Goal: Task Accomplishment & Management: Complete application form

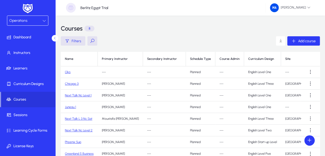
click at [54, 38] on icon at bounding box center [54, 37] width 3 height 3
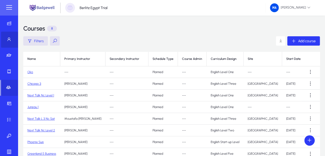
click at [8, 42] on span at bounding box center [10, 39] width 18 height 12
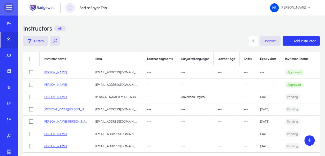
click at [11, 8] on span at bounding box center [9, 8] width 10 height 10
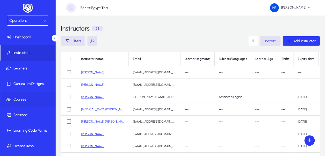
click at [21, 101] on span "Courses" at bounding box center [28, 99] width 55 height 5
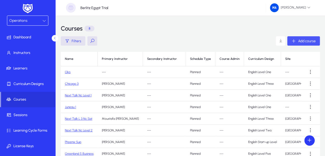
click at [296, 42] on div "Add course" at bounding box center [303, 40] width 24 height 5
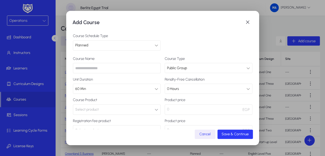
click at [130, 65] on input "text" at bounding box center [117, 68] width 88 height 10
type input "**"
click at [118, 106] on button "Select product" at bounding box center [117, 109] width 88 height 10
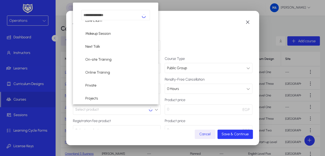
scroll to position [140, 0]
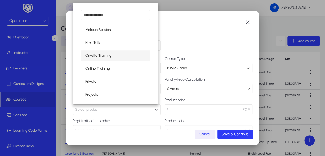
click at [118, 55] on mat-option "On-site Training" at bounding box center [115, 55] width 69 height 11
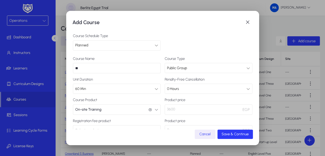
scroll to position [88, 0]
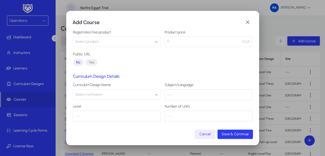
click at [143, 95] on button "Select curriculum" at bounding box center [117, 94] width 88 height 10
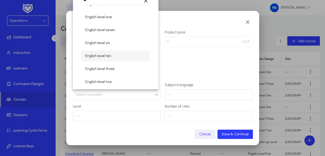
scroll to position [125, 0]
type input "**"
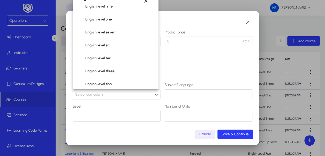
scroll to position [57, 0]
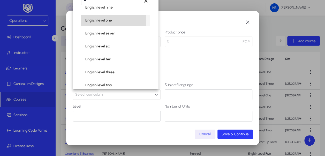
click at [110, 20] on span "English level one" at bounding box center [98, 20] width 27 height 6
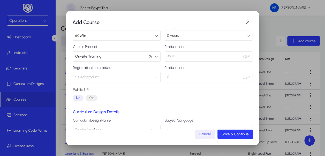
scroll to position [52, 0]
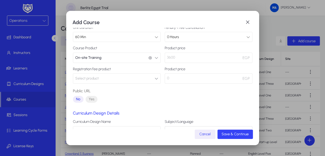
click at [235, 134] on span "Save & Continue" at bounding box center [234, 133] width 27 height 4
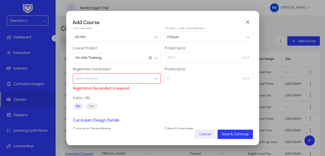
click at [121, 74] on button "Select product" at bounding box center [117, 78] width 88 height 10
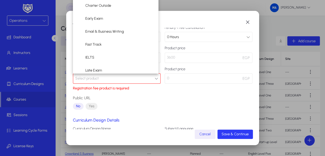
scroll to position [144, 0]
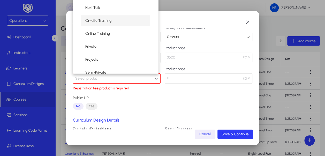
click at [119, 24] on mat-option "On-site Training" at bounding box center [115, 20] width 69 height 11
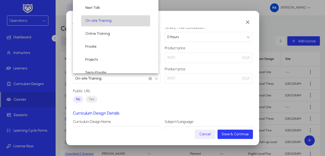
scroll to position [0, 0]
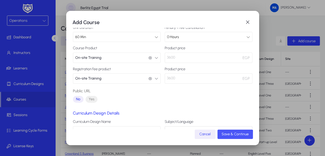
click at [227, 137] on span "submit" at bounding box center [234, 134] width 35 height 12
click at [204, 131] on span "button" at bounding box center [205, 134] width 21 height 12
